Goal: Task Accomplishment & Management: Use online tool/utility

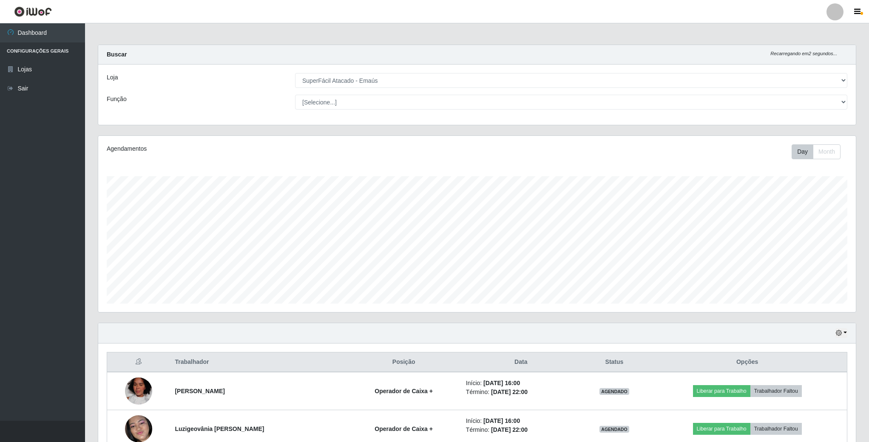
select select "407"
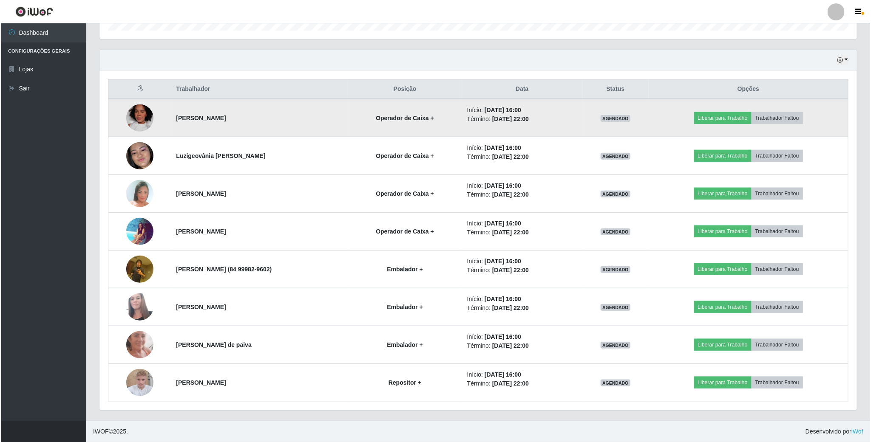
scroll to position [277, 0]
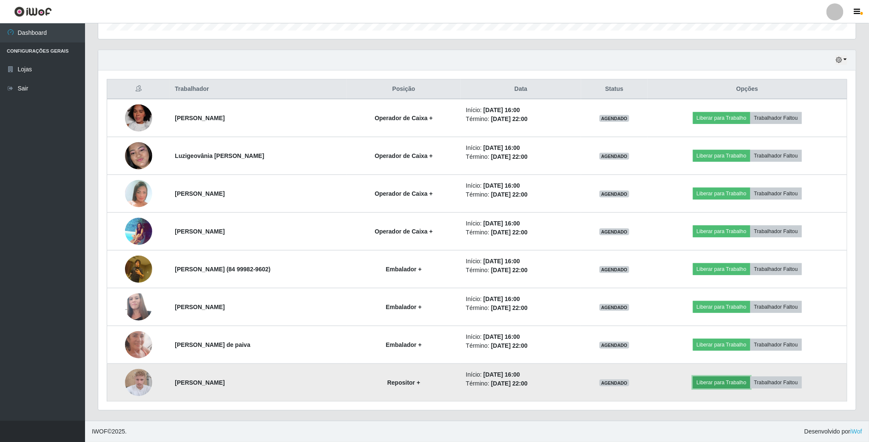
click at [750, 382] on button "Liberar para Trabalho" at bounding box center [721, 383] width 57 height 12
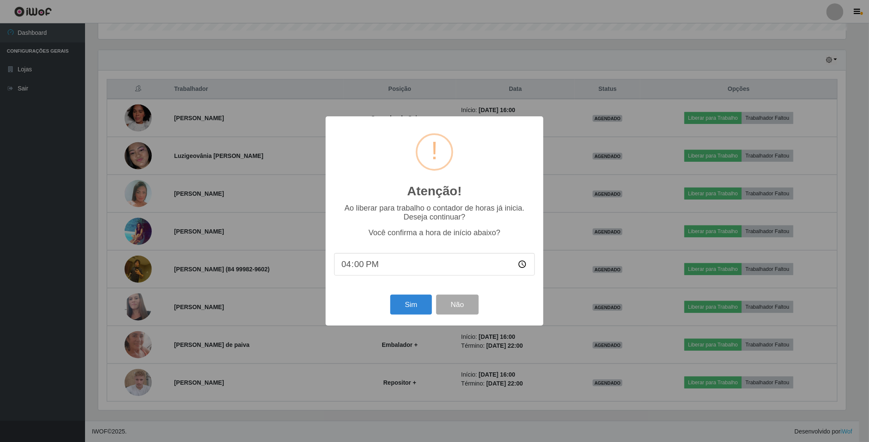
scroll to position [177, 750]
click at [411, 307] on button "Sim" at bounding box center [411, 305] width 41 height 20
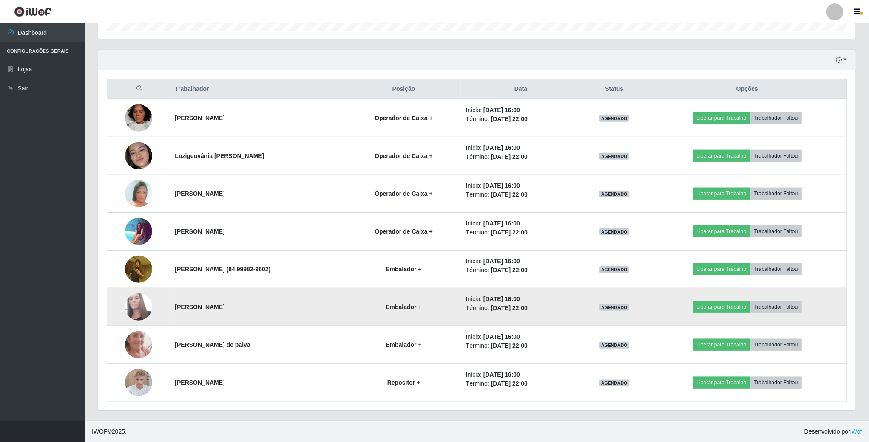
scroll to position [177, 759]
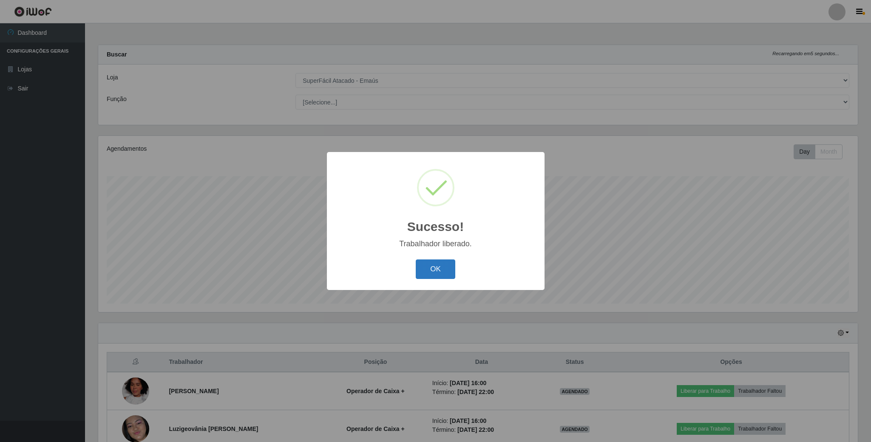
click at [436, 269] on button "OK" at bounding box center [436, 270] width 40 height 20
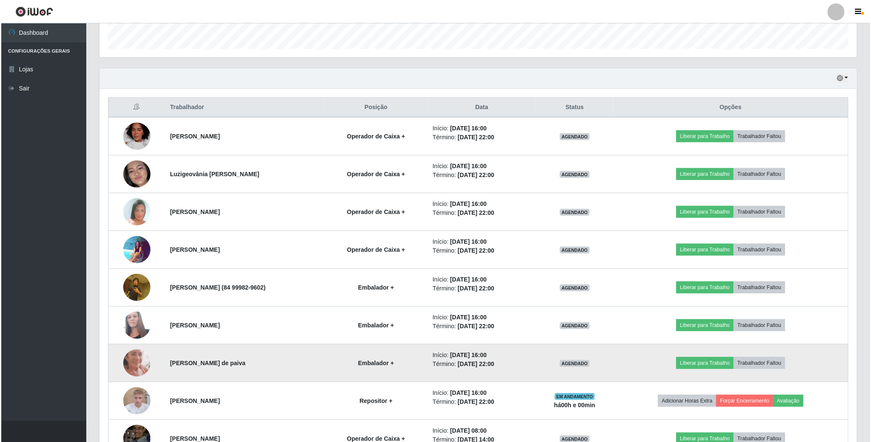
scroll to position [319, 0]
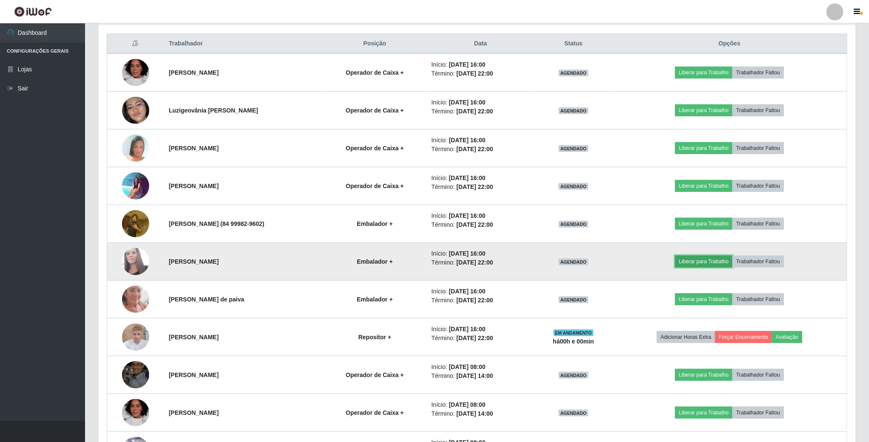
click at [700, 268] on button "Liberar para Trabalho" at bounding box center [703, 262] width 57 height 12
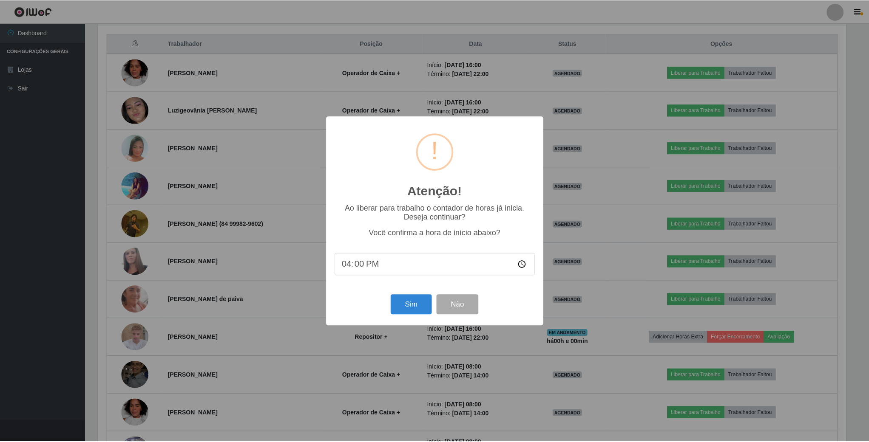
scroll to position [177, 750]
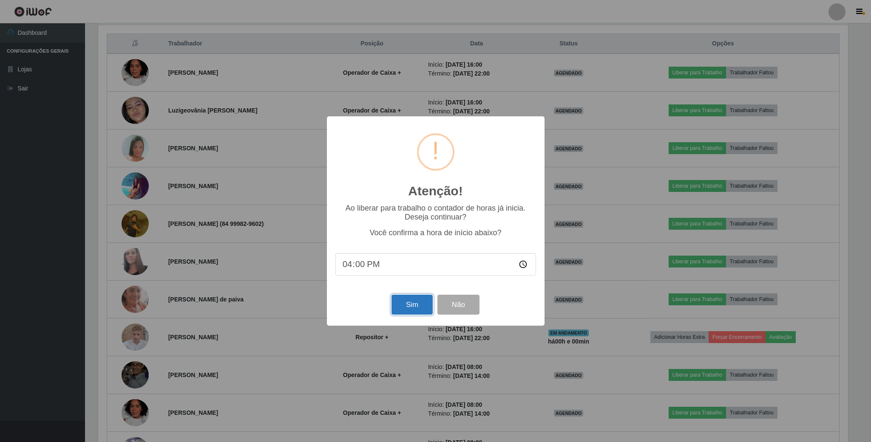
click at [427, 305] on button "Sim" at bounding box center [411, 305] width 41 height 20
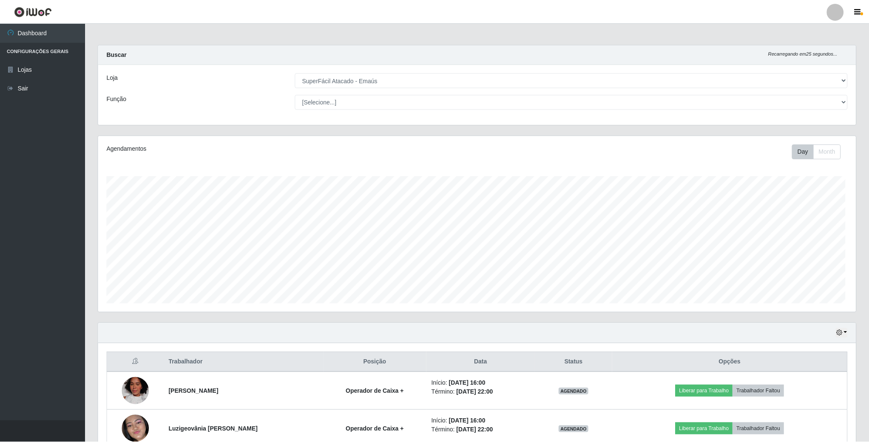
scroll to position [177, 759]
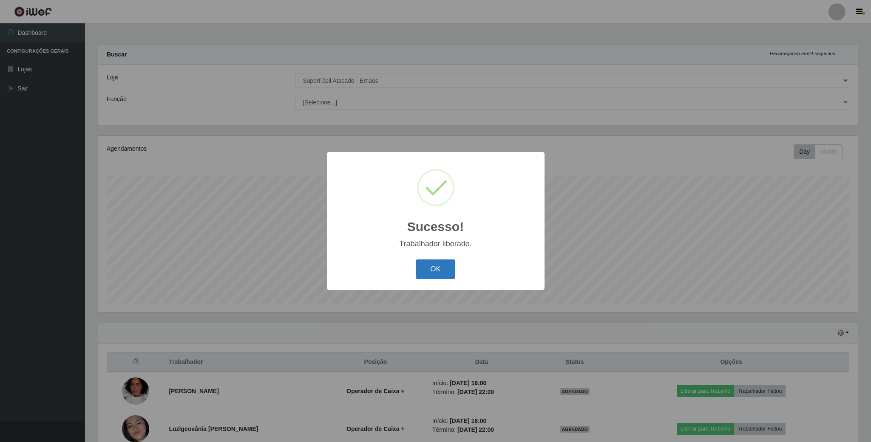
click at [452, 277] on button "OK" at bounding box center [436, 270] width 40 height 20
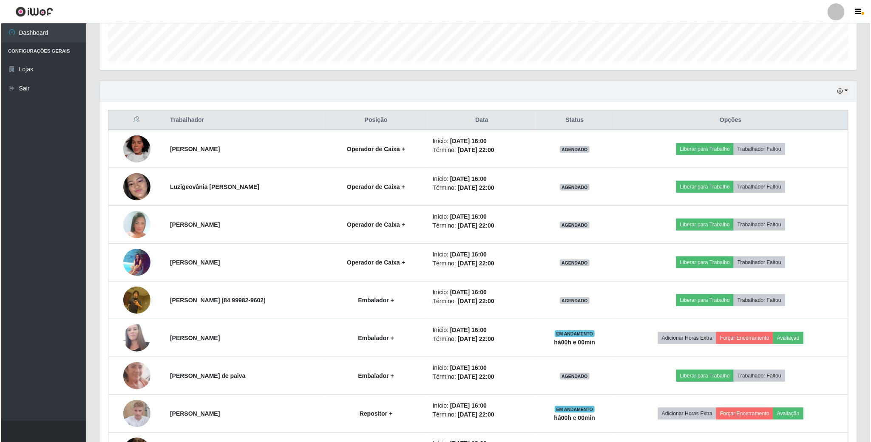
scroll to position [319, 0]
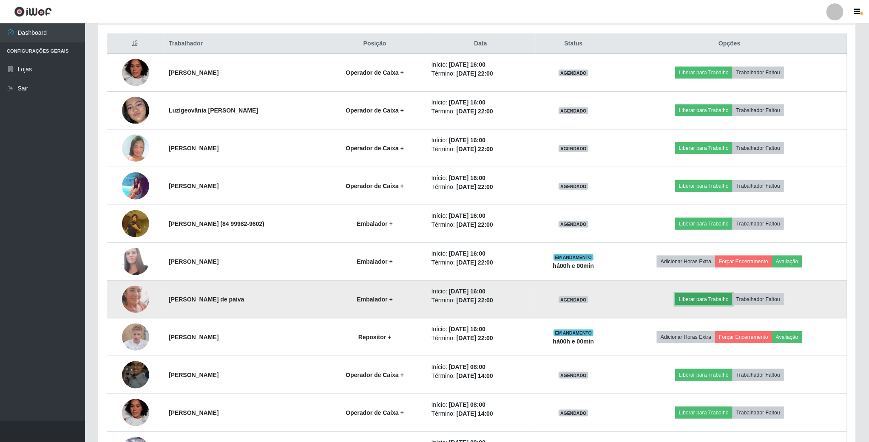
click at [724, 303] on button "Liberar para Trabalho" at bounding box center [703, 300] width 57 height 12
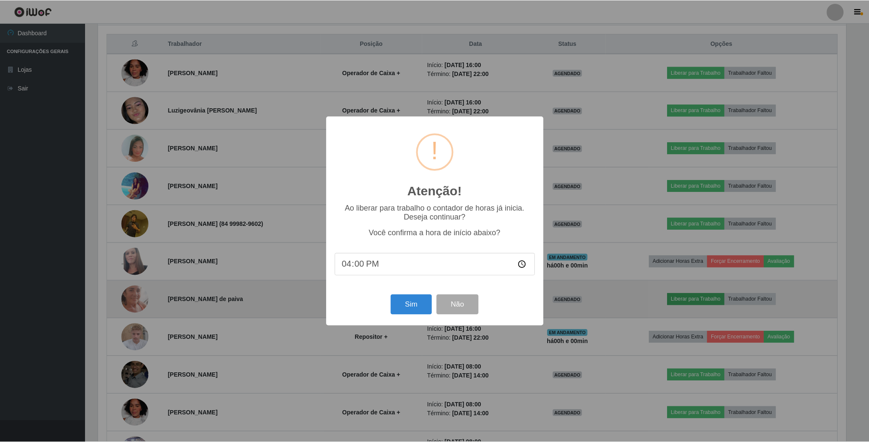
scroll to position [177, 750]
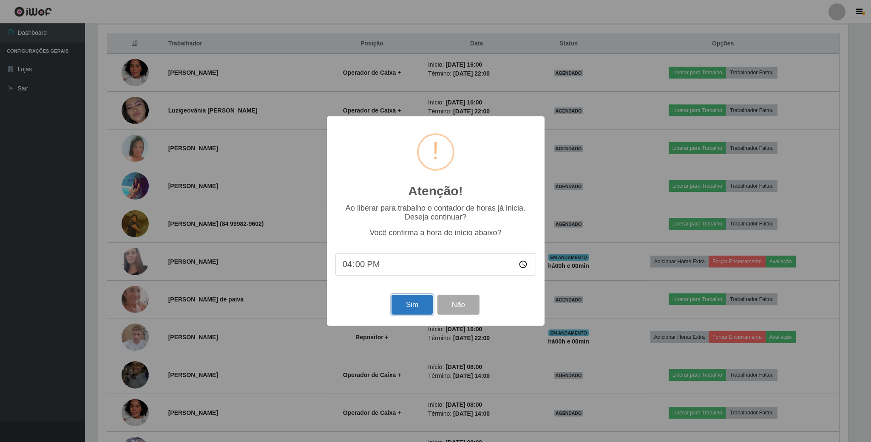
click at [410, 306] on button "Sim" at bounding box center [411, 305] width 41 height 20
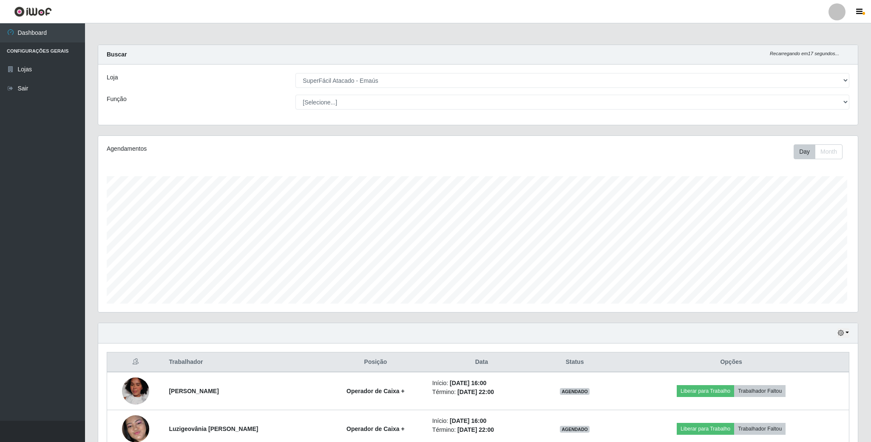
scroll to position [0, 0]
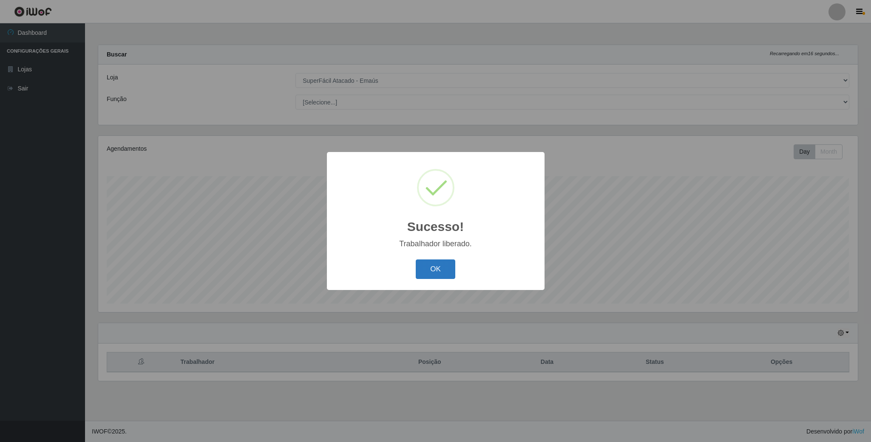
click at [436, 265] on button "OK" at bounding box center [436, 270] width 40 height 20
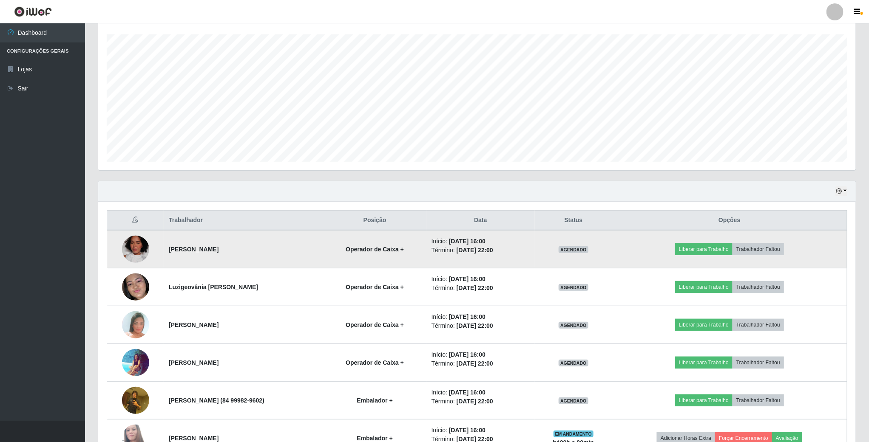
scroll to position [210, 0]
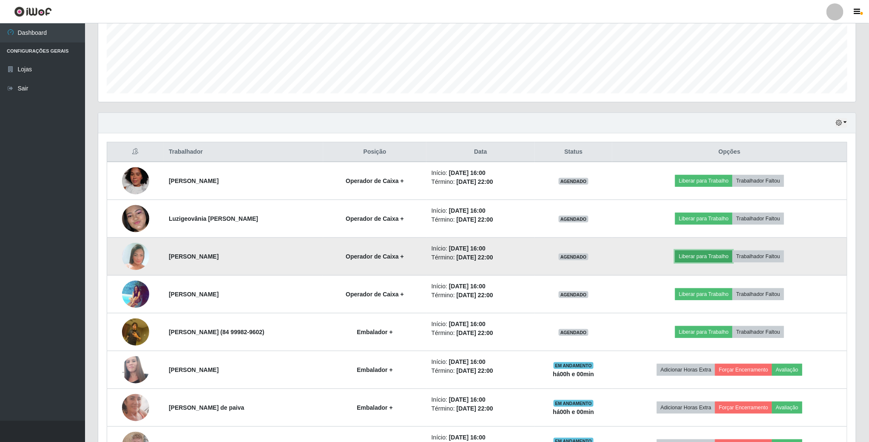
click at [688, 258] on button "Liberar para Trabalho" at bounding box center [703, 257] width 57 height 12
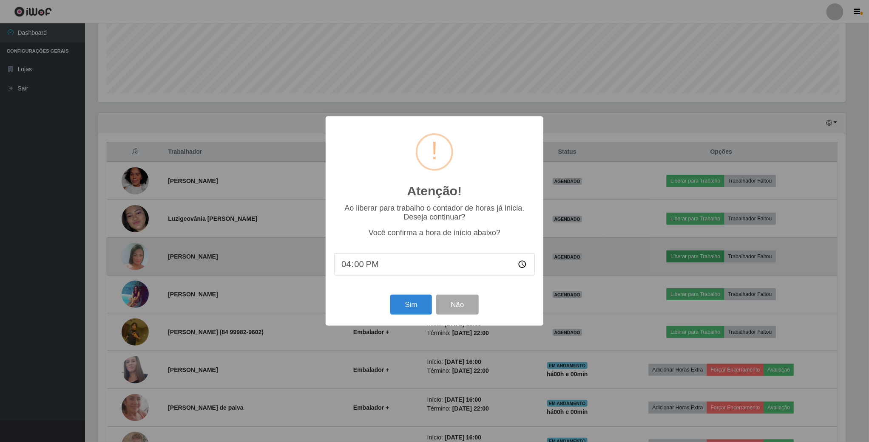
scroll to position [177, 750]
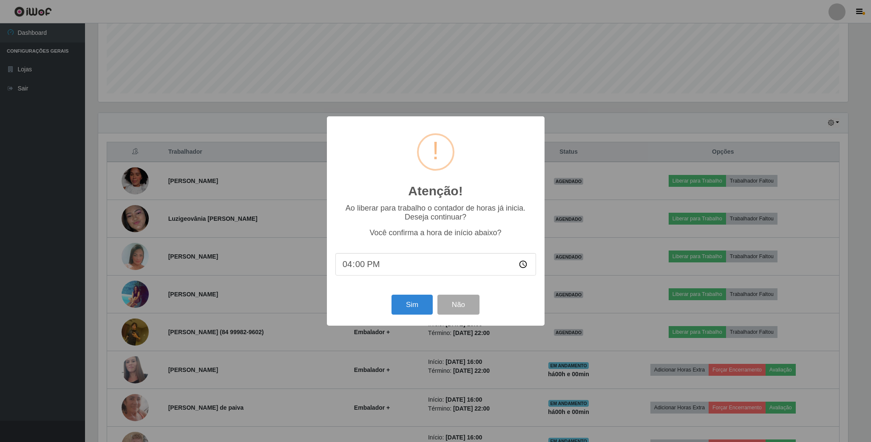
click at [393, 296] on div "Sim Não" at bounding box center [435, 305] width 201 height 24
click at [399, 301] on button "Sim" at bounding box center [411, 305] width 41 height 20
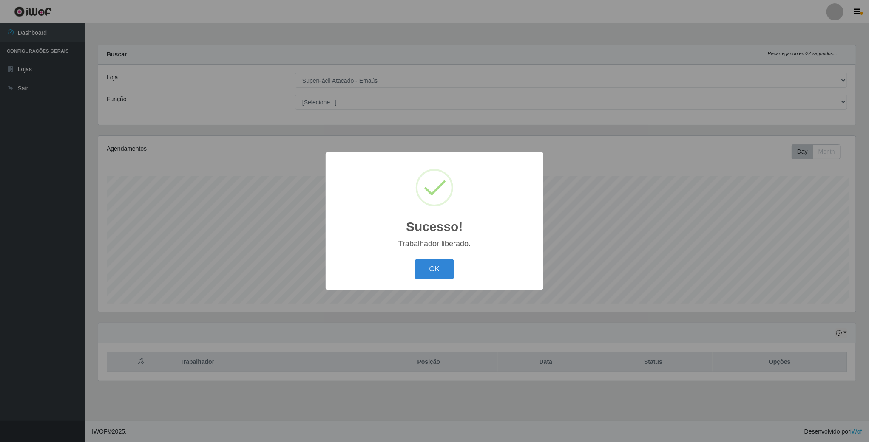
scroll to position [177, 759]
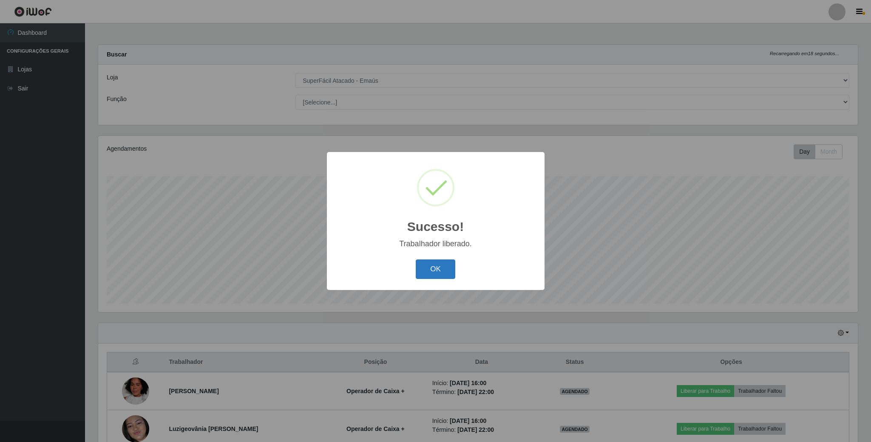
click at [442, 269] on button "OK" at bounding box center [436, 270] width 40 height 20
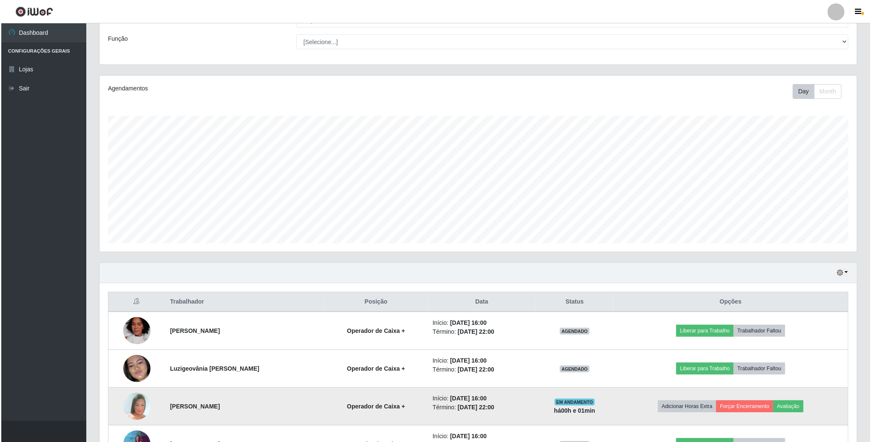
scroll to position [255, 0]
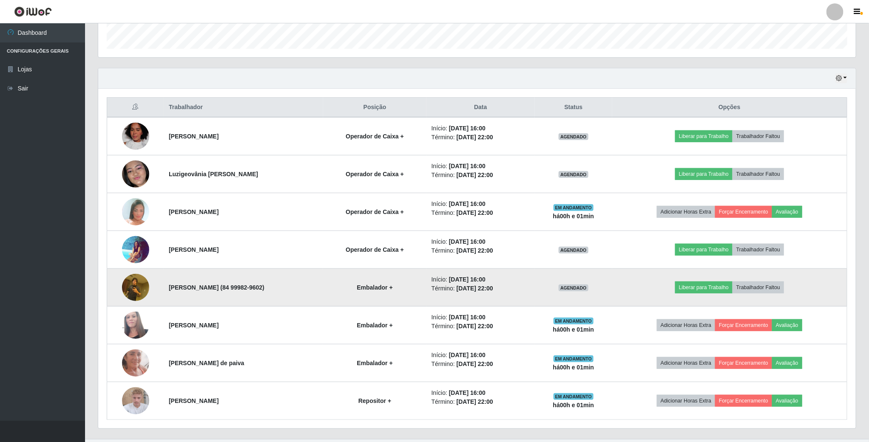
click at [723, 297] on td "Liberar para Trabalho Trabalhador Faltou" at bounding box center [729, 288] width 235 height 38
click at [714, 290] on button "Liberar para Trabalho" at bounding box center [703, 288] width 57 height 12
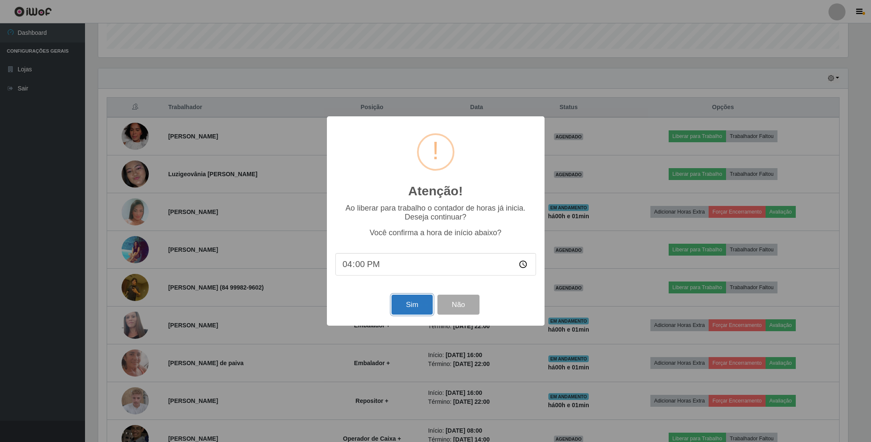
click at [407, 305] on button "Sim" at bounding box center [411, 305] width 41 height 20
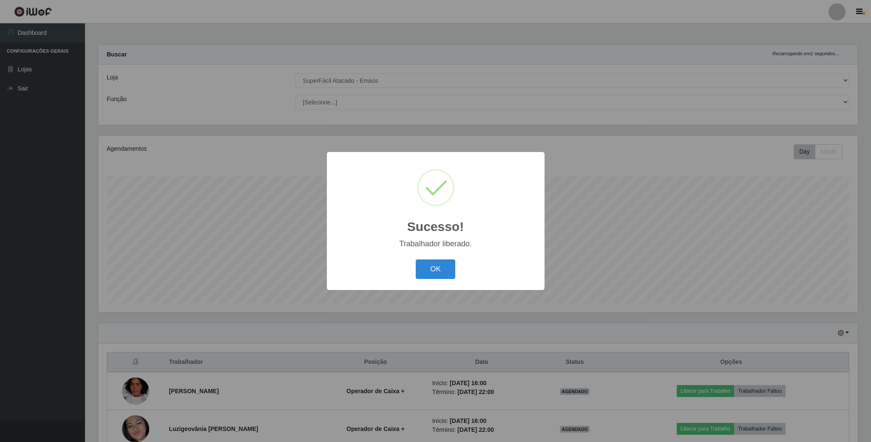
scroll to position [177, 759]
click at [433, 277] on button "OK" at bounding box center [436, 270] width 40 height 20
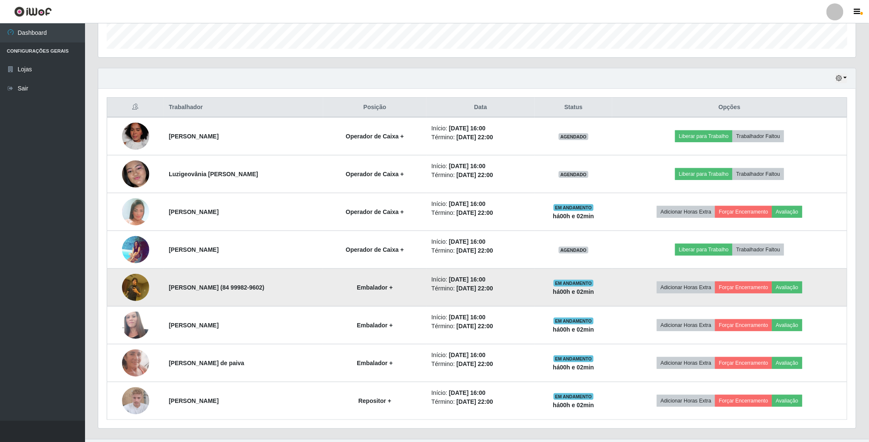
scroll to position [191, 0]
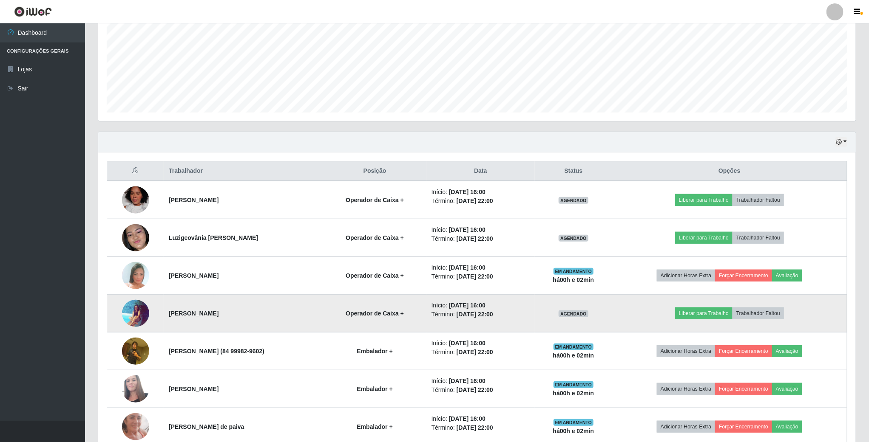
click at [130, 321] on img at bounding box center [135, 314] width 27 height 28
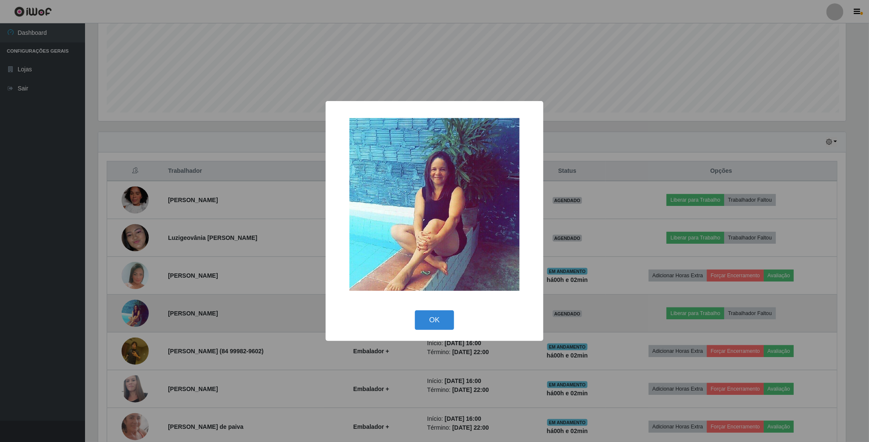
scroll to position [177, 750]
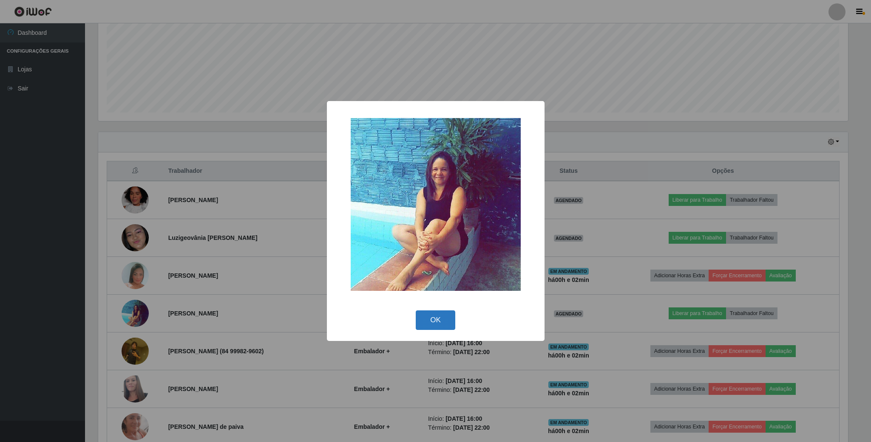
click at [435, 319] on button "OK" at bounding box center [436, 321] width 40 height 20
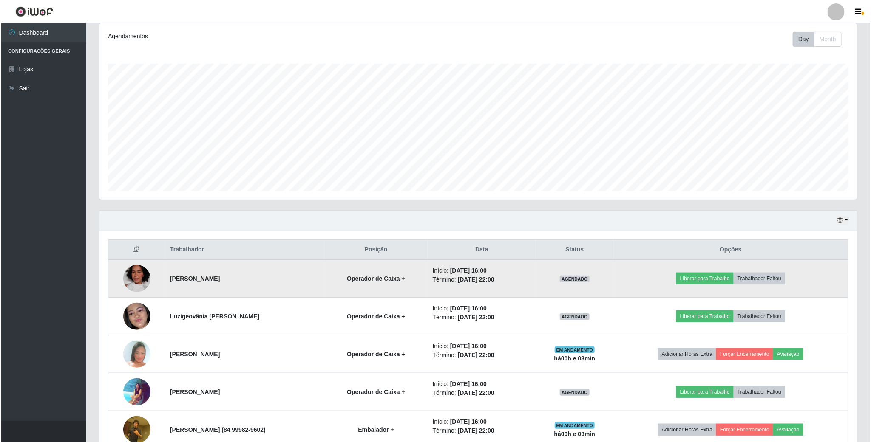
scroll to position [127, 0]
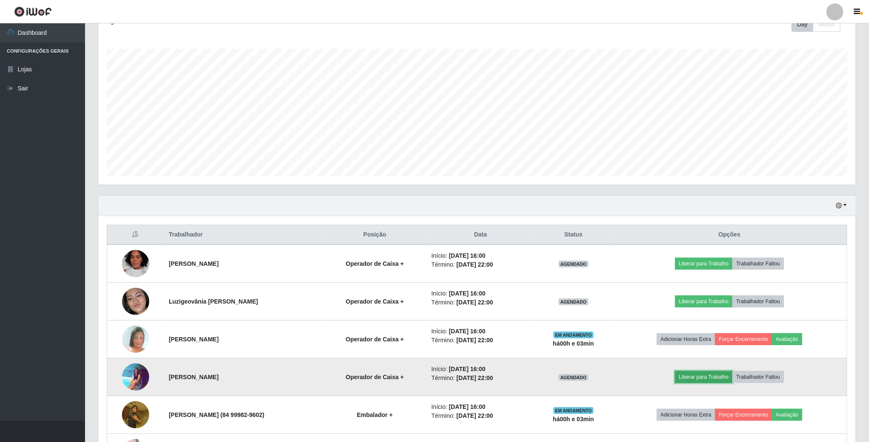
click at [720, 376] on button "Liberar para Trabalho" at bounding box center [703, 377] width 57 height 12
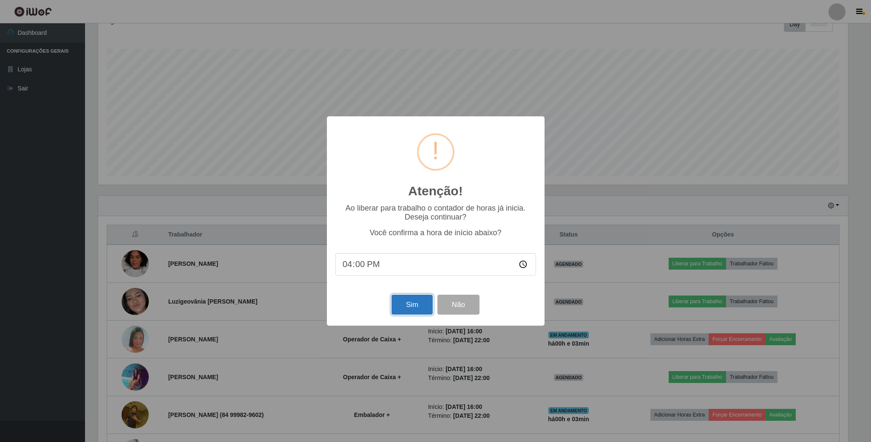
click at [406, 308] on button "Sim" at bounding box center [411, 305] width 41 height 20
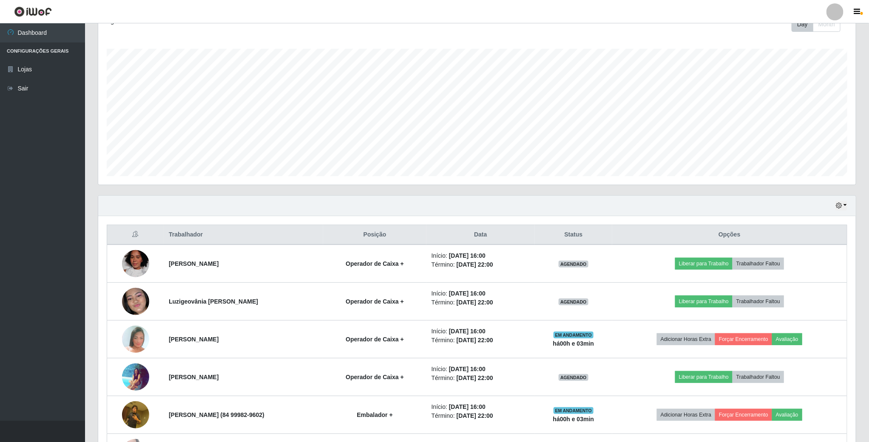
scroll to position [177, 759]
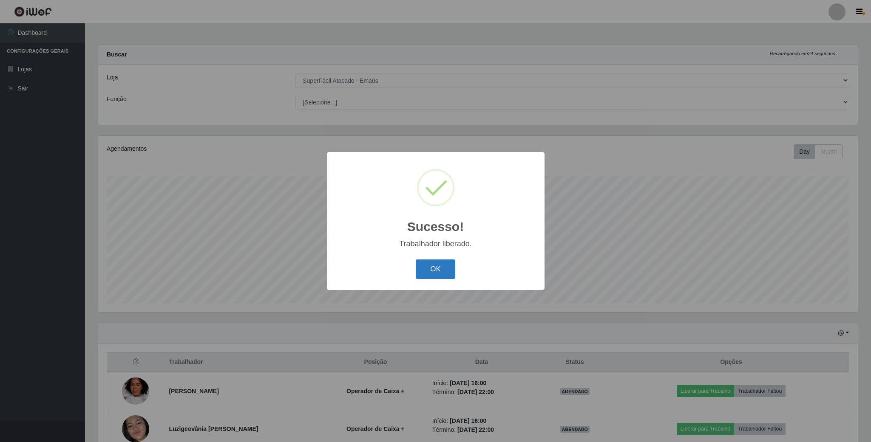
click at [425, 265] on button "OK" at bounding box center [436, 270] width 40 height 20
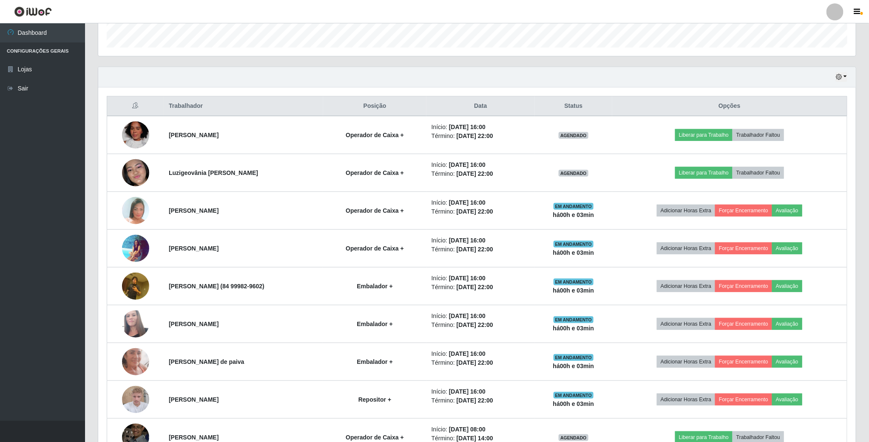
scroll to position [255, 0]
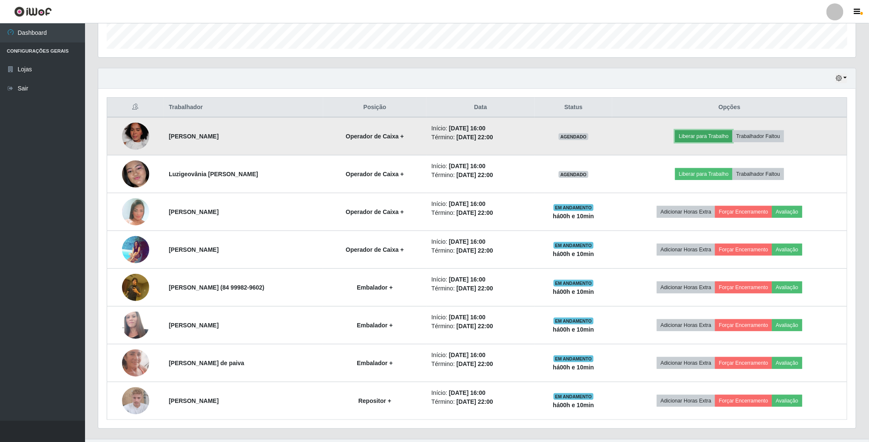
click at [706, 134] on button "Liberar para Trabalho" at bounding box center [703, 136] width 57 height 12
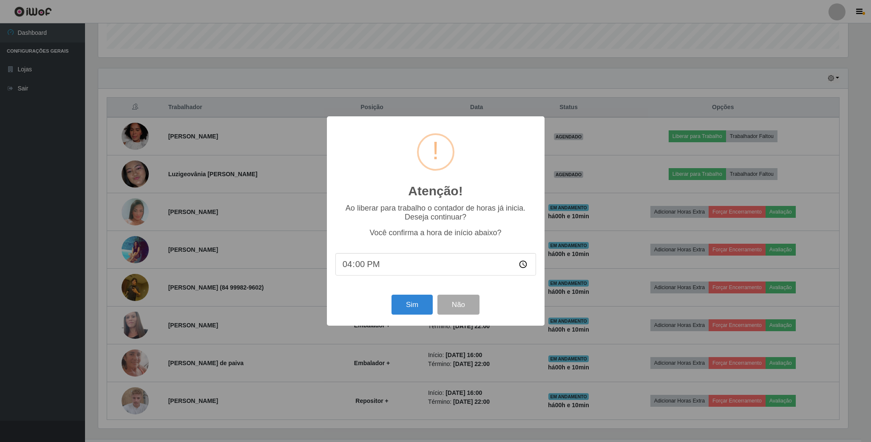
drag, startPoint x: 453, startPoint y: 268, endPoint x: 443, endPoint y: 269, distance: 10.3
click at [451, 268] on input "16:00" at bounding box center [435, 264] width 201 height 23
click at [366, 269] on input "16:00" at bounding box center [435, 264] width 201 height 23
click at [362, 268] on input "16:00" at bounding box center [435, 264] width 201 height 23
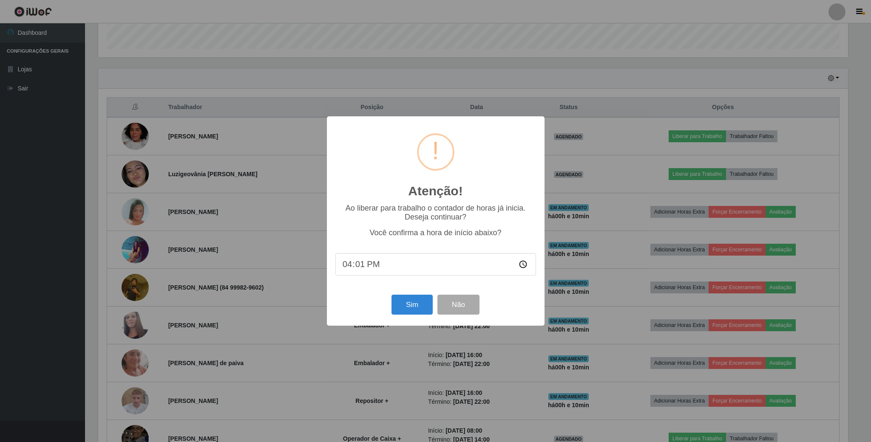
type input "16:10"
click at [410, 314] on button "Sim" at bounding box center [411, 305] width 41 height 20
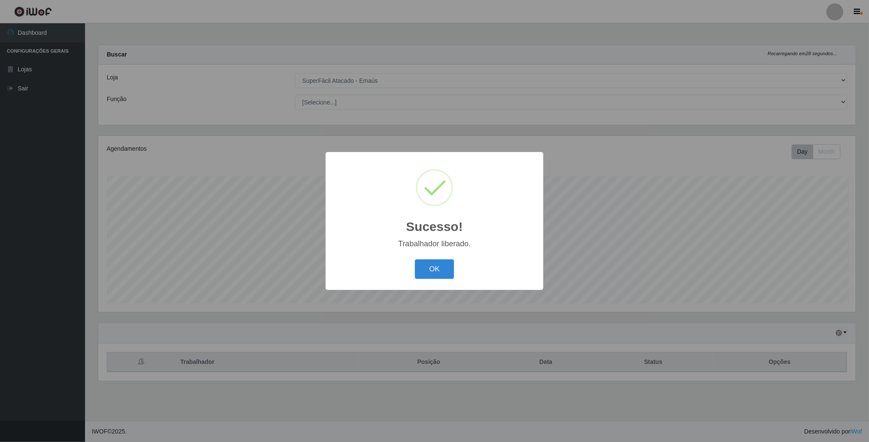
scroll to position [177, 759]
click at [430, 266] on button "OK" at bounding box center [436, 270] width 40 height 20
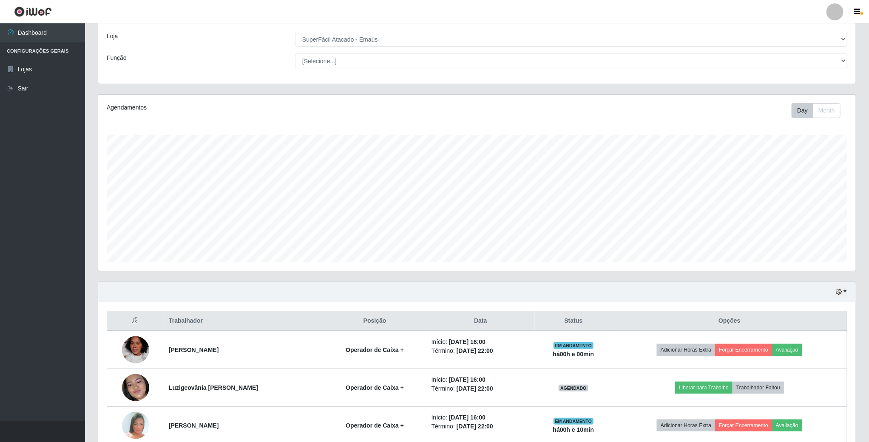
scroll to position [64, 0]
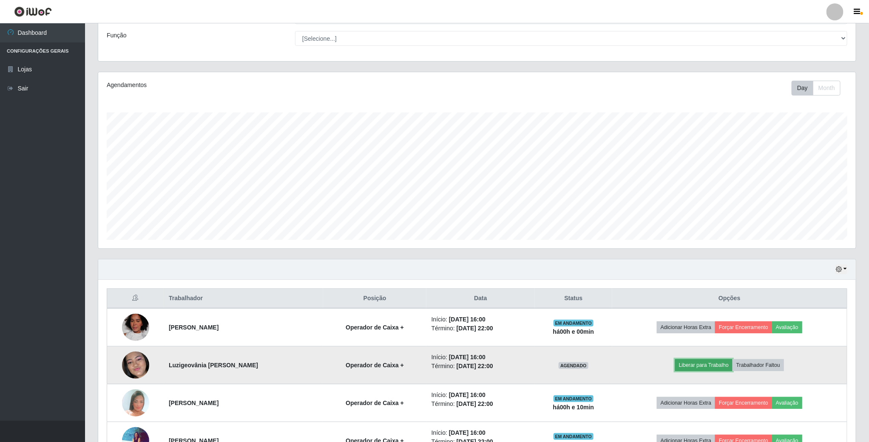
click at [701, 369] on button "Liberar para Trabalho" at bounding box center [703, 366] width 57 height 12
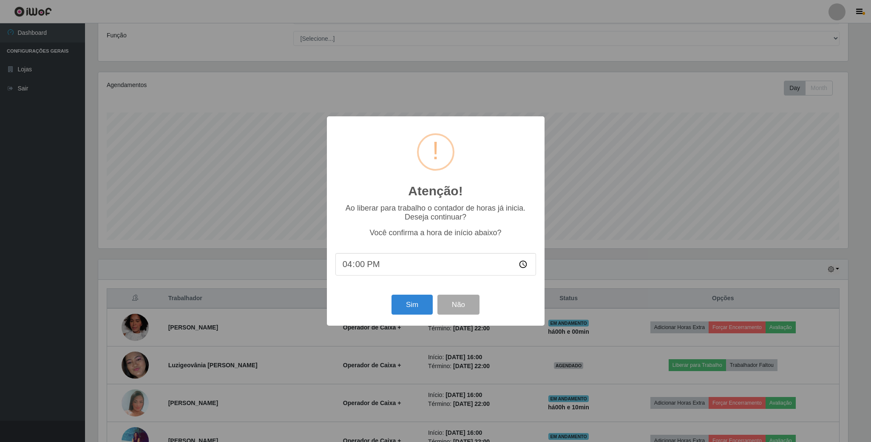
click at [366, 264] on input "16:00" at bounding box center [435, 264] width 201 height 23
click at [359, 264] on input "16:00" at bounding box center [435, 264] width 201 height 23
type input "16:10"
click at [413, 305] on button "Sim" at bounding box center [411, 305] width 41 height 20
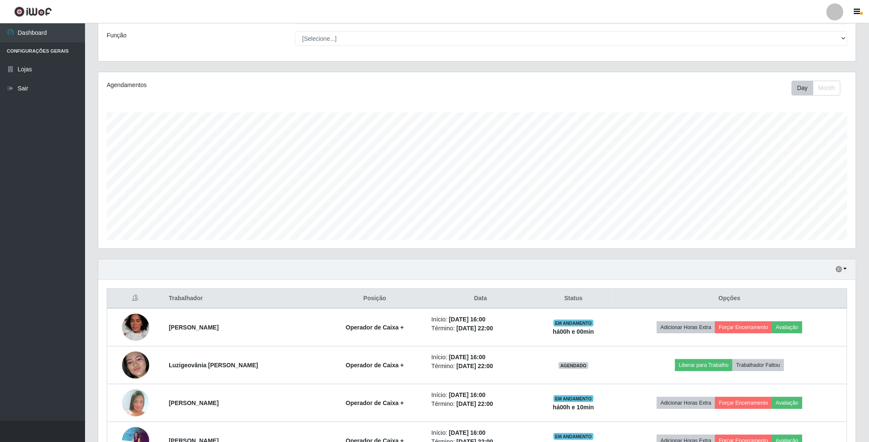
scroll to position [177, 759]
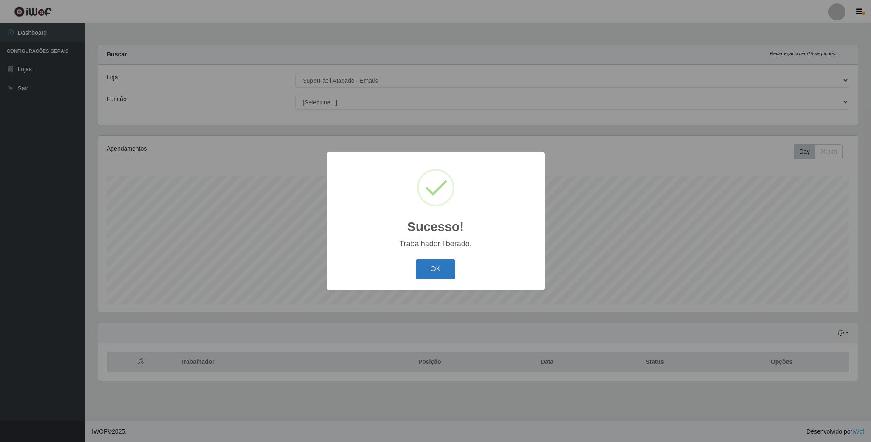
click at [428, 263] on button "OK" at bounding box center [436, 270] width 40 height 20
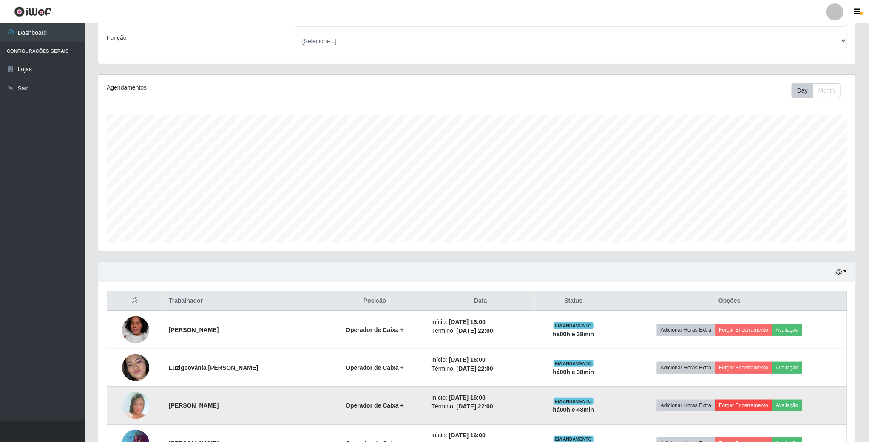
scroll to position [22, 0]
